Goal: Transaction & Acquisition: Obtain resource

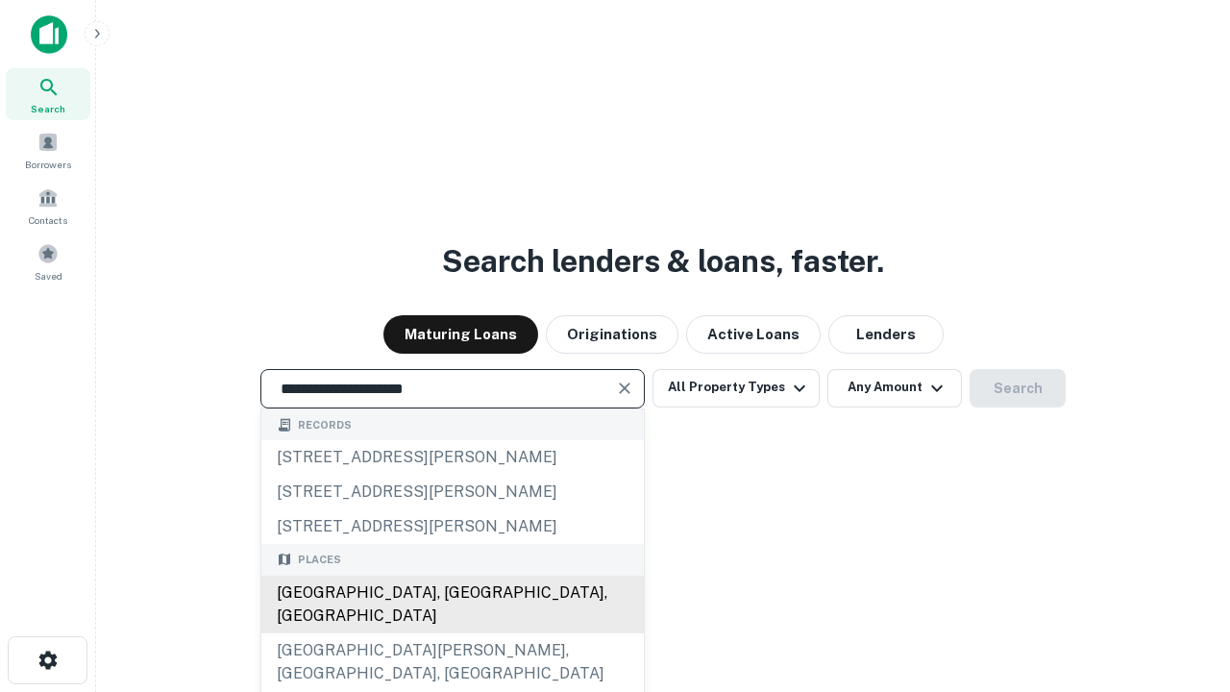
click at [452, 633] on div "Santa Monica, CA, USA" at bounding box center [452, 605] width 382 height 58
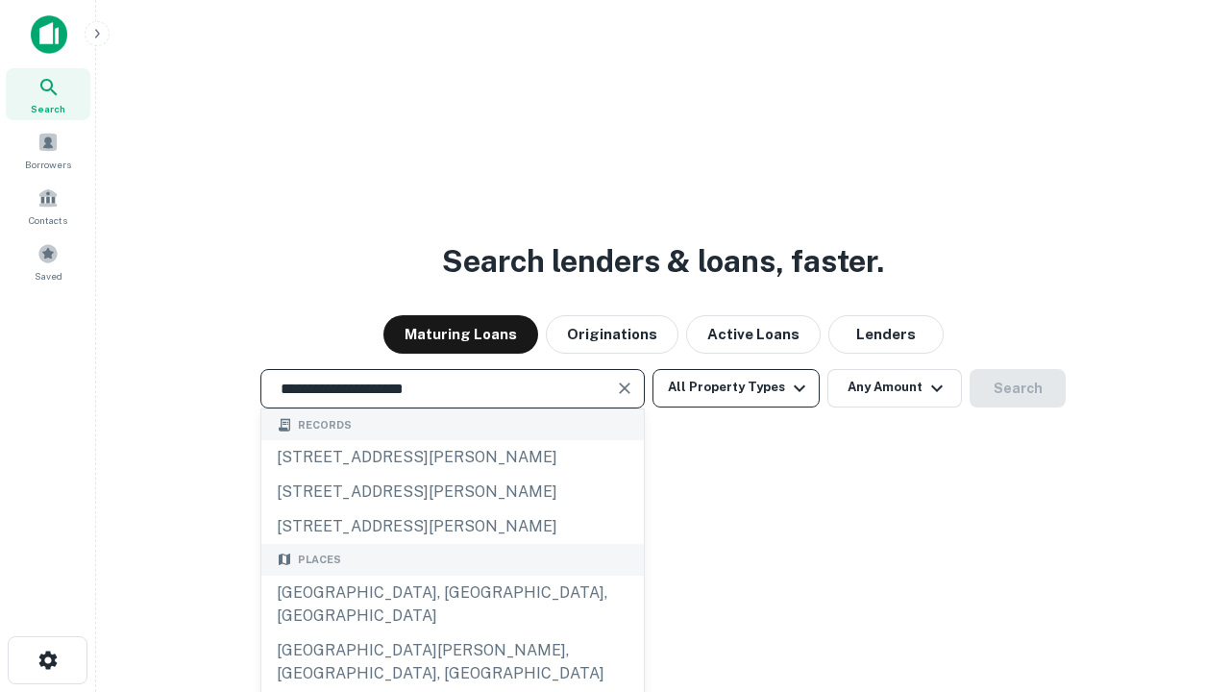
type input "**********"
click at [736, 387] on button "All Property Types" at bounding box center [735, 388] width 167 height 38
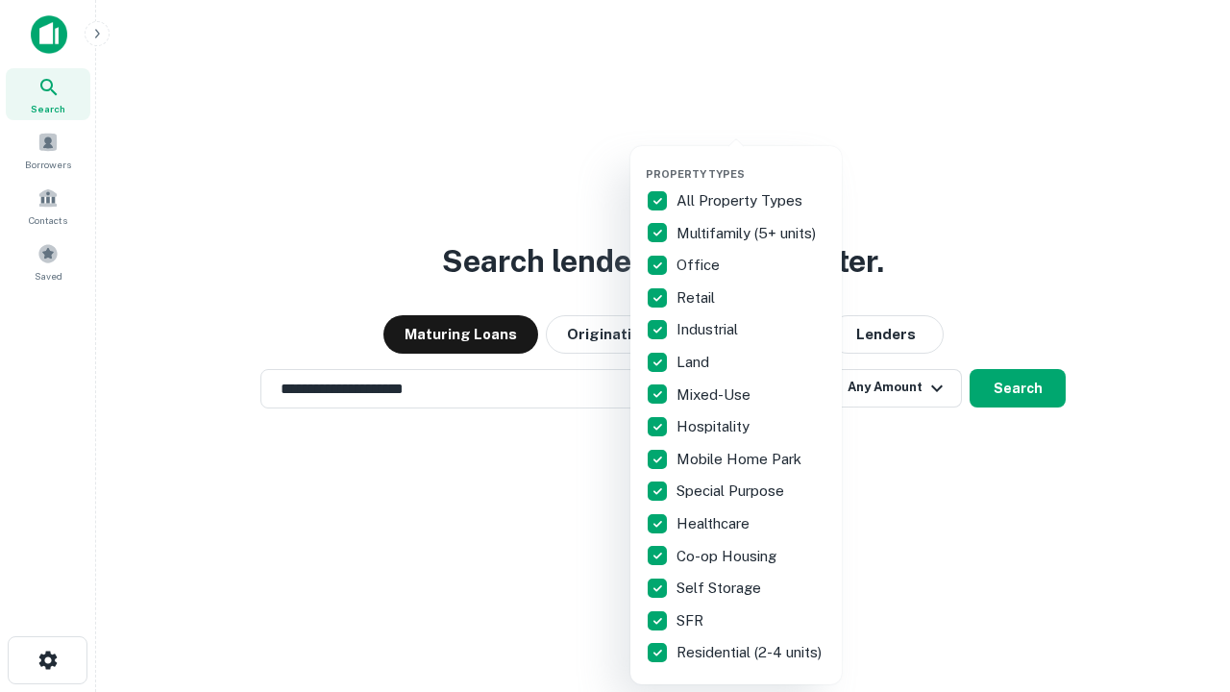
click at [751, 161] on button "button" at bounding box center [751, 161] width 211 height 1
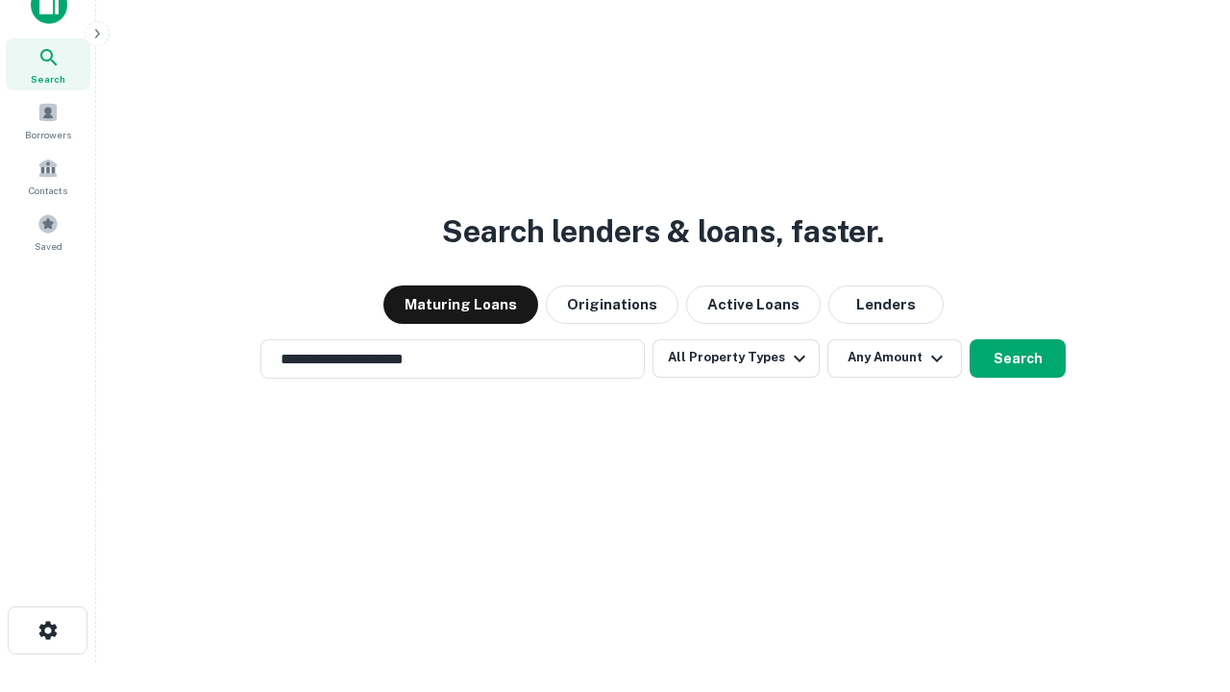
scroll to position [12, 232]
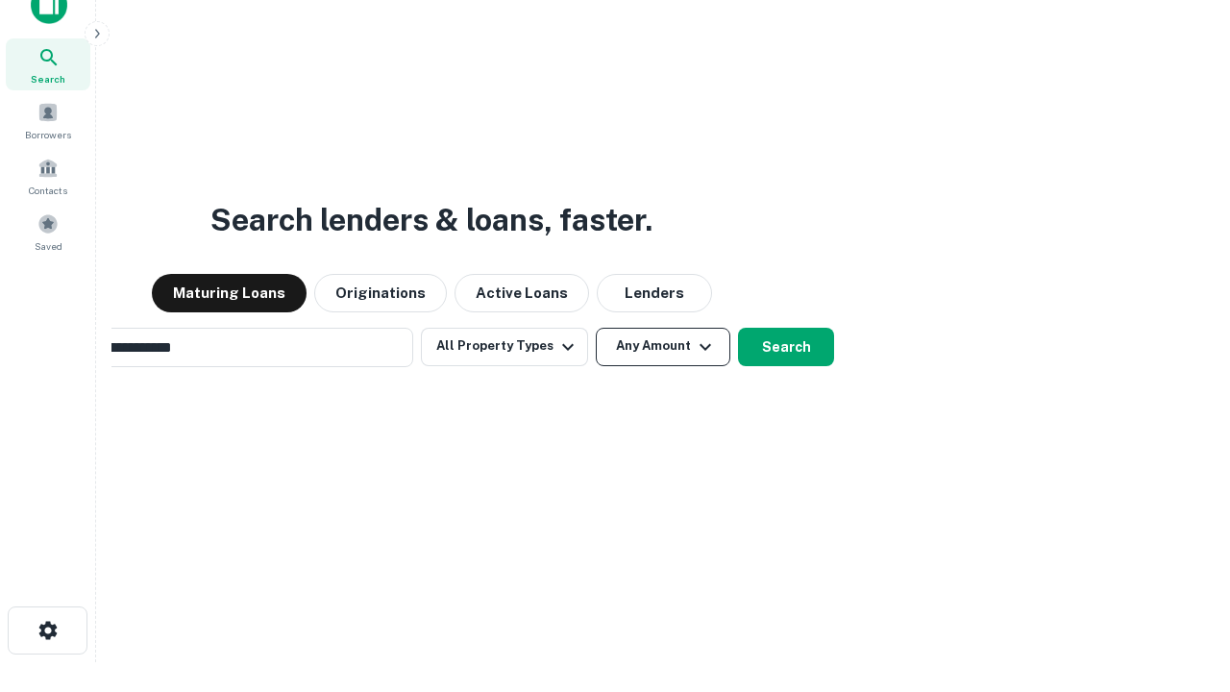
click at [596, 328] on button "Any Amount" at bounding box center [663, 347] width 135 height 38
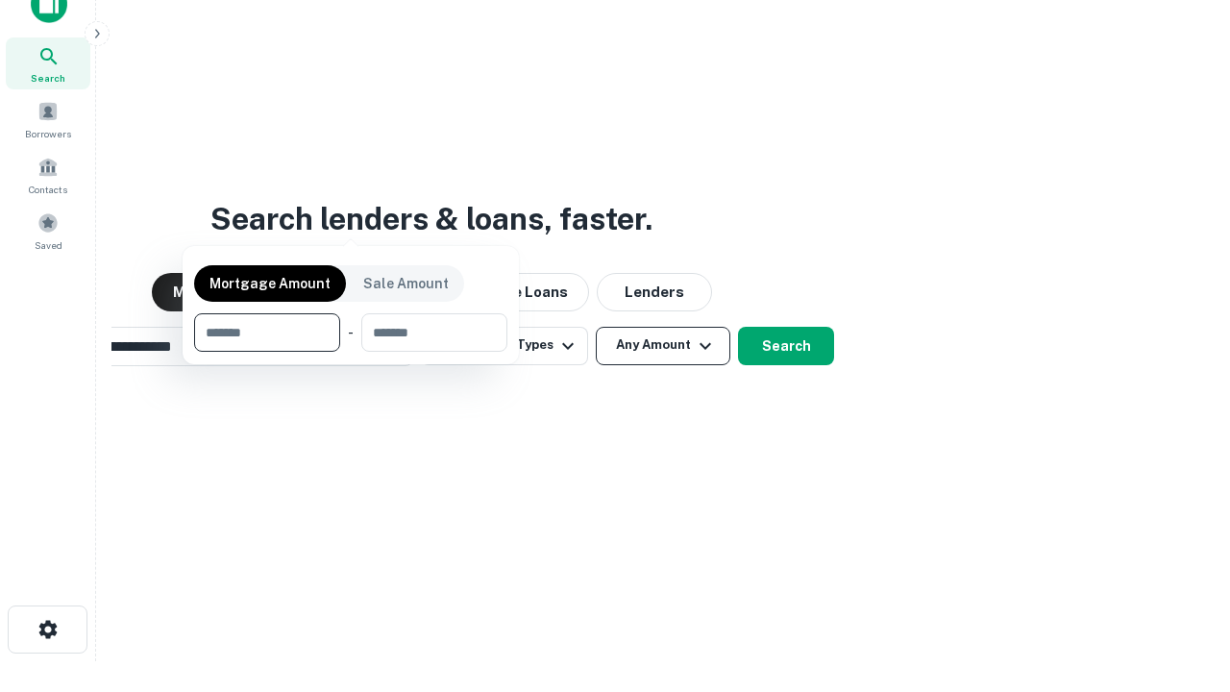
scroll to position [138, 544]
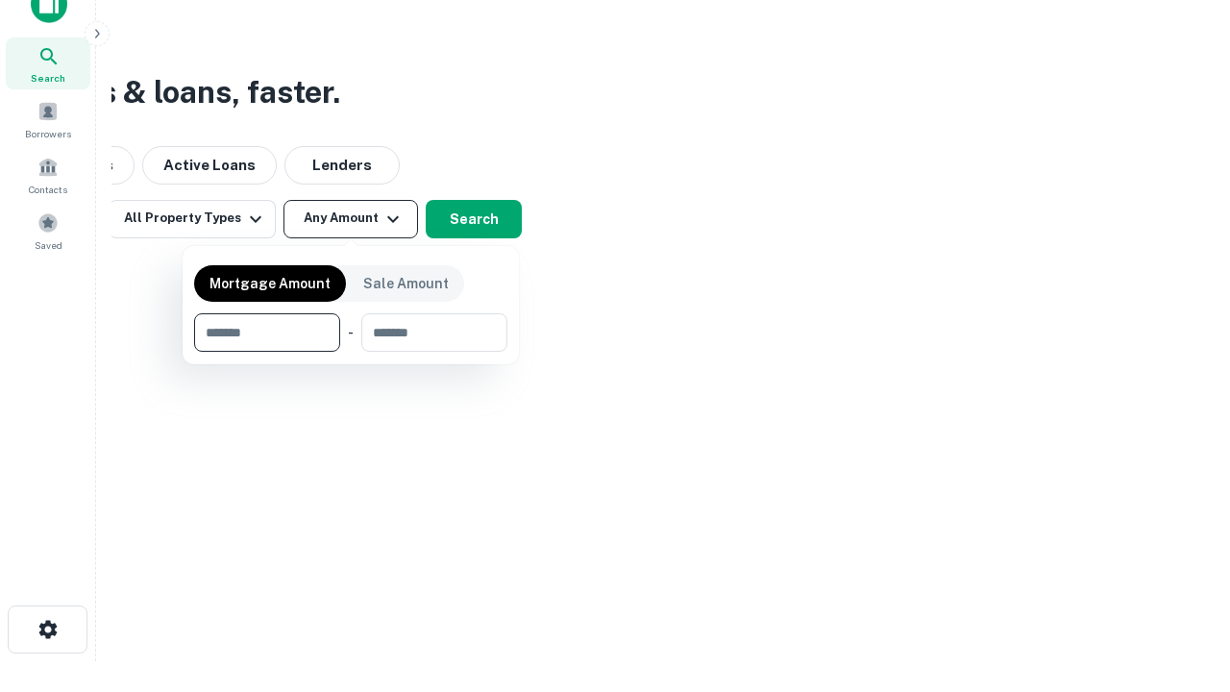
type input "*******"
click at [351, 352] on button "button" at bounding box center [350, 352] width 313 height 1
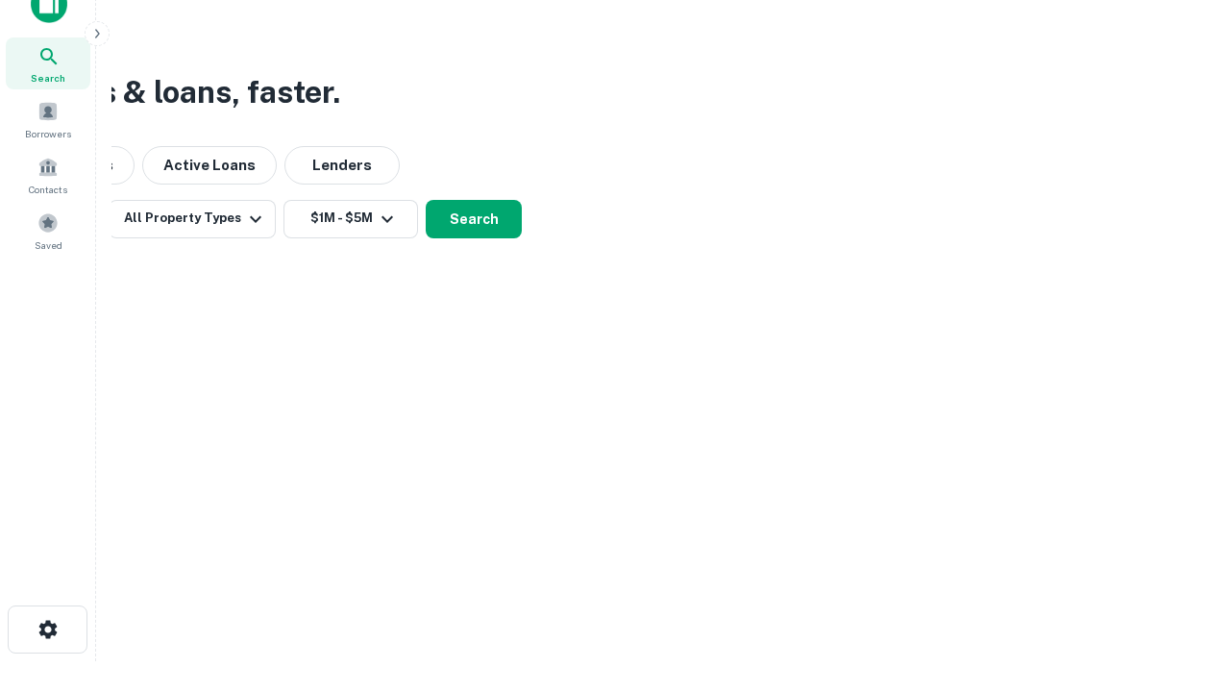
scroll to position [12, 355]
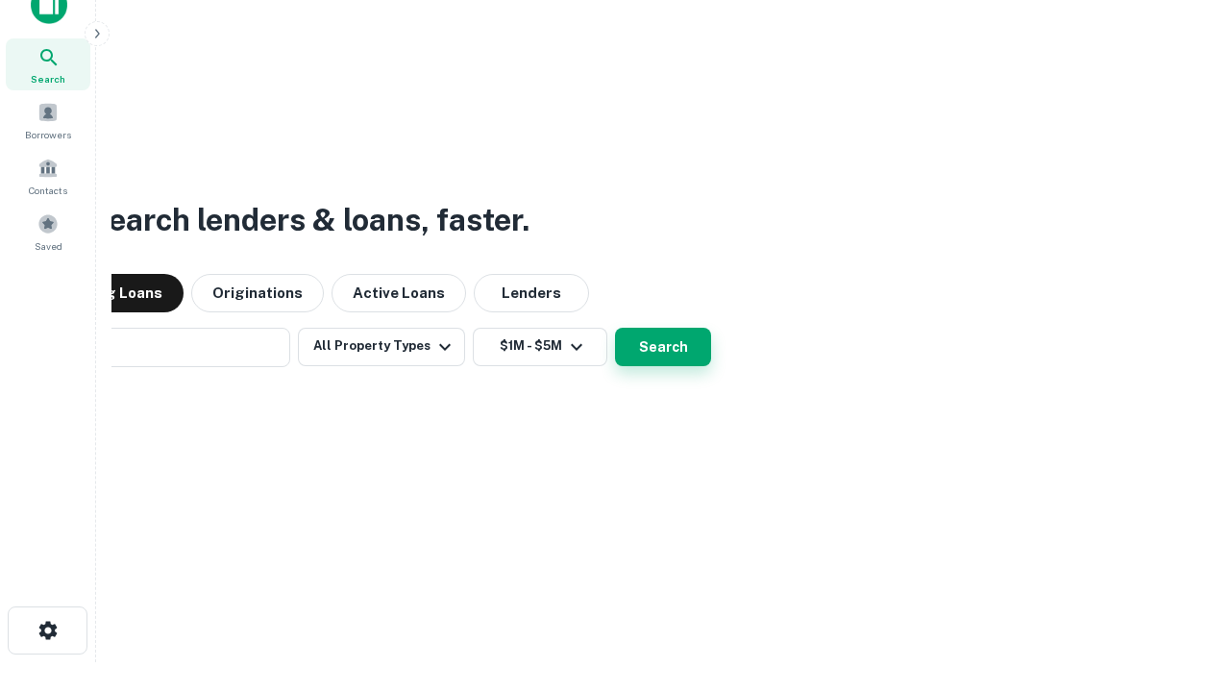
click at [615, 328] on button "Search" at bounding box center [663, 347] width 96 height 38
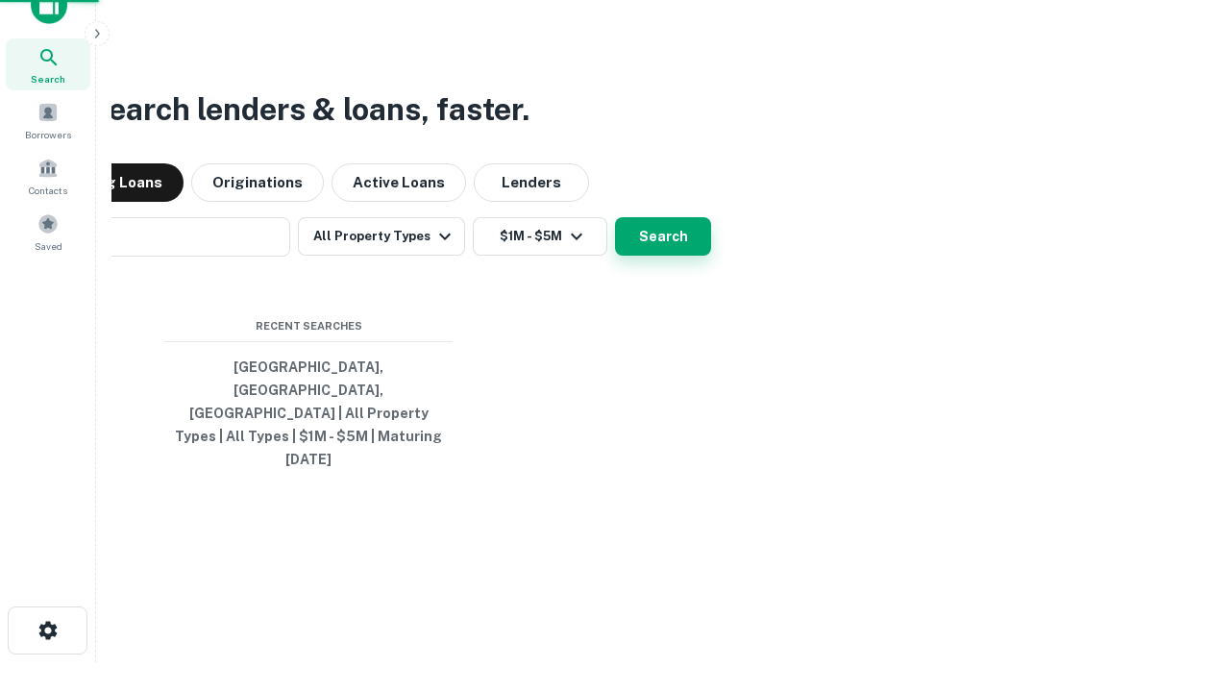
scroll to position [51, 544]
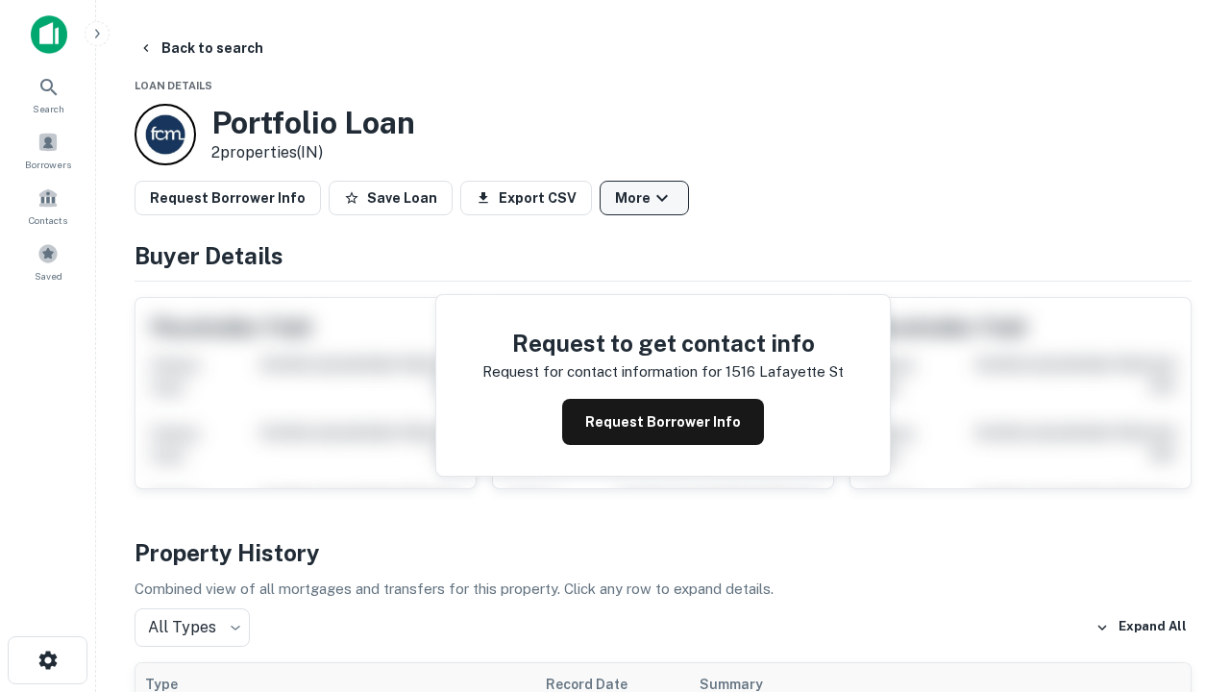
click at [644, 198] on button "More" at bounding box center [644, 198] width 89 height 35
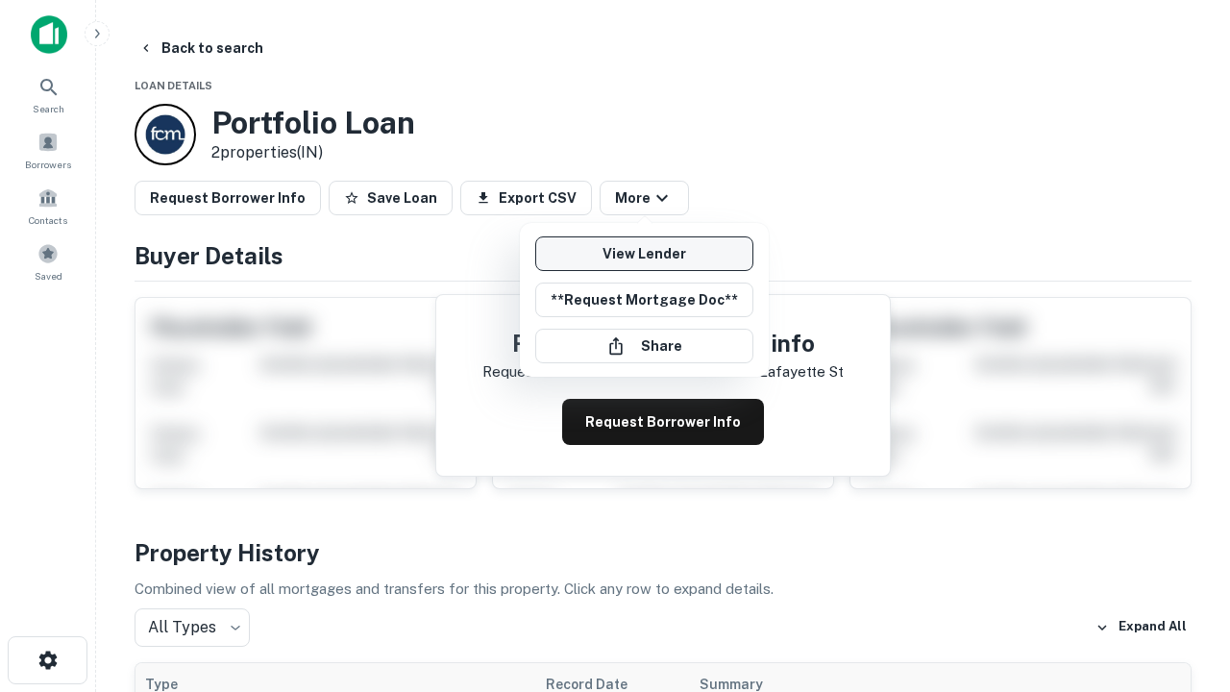
click at [644, 254] on link "View Lender" at bounding box center [644, 253] width 218 height 35
